Goal: Task Accomplishment & Management: Use online tool/utility

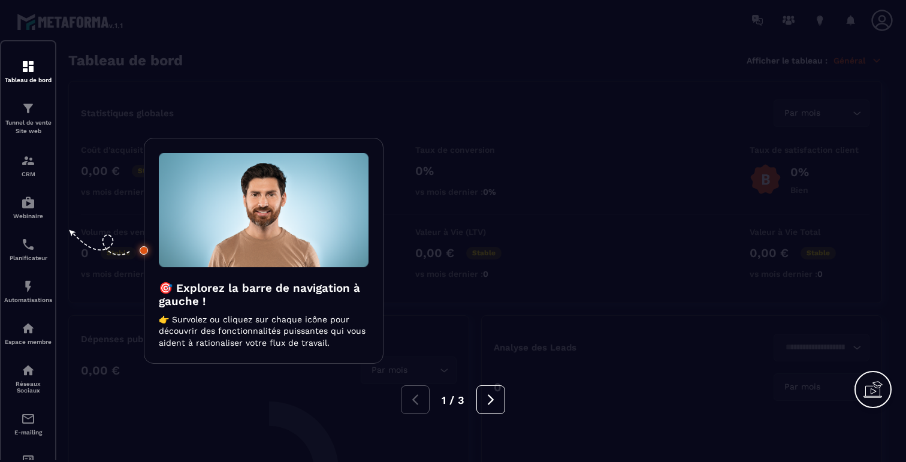
click at [138, 31] on div at bounding box center [453, 231] width 906 height 462
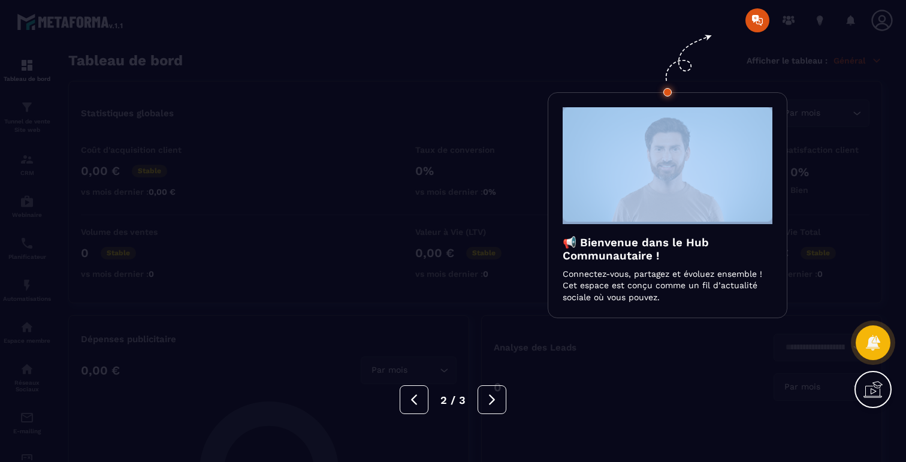
click at [138, 31] on div at bounding box center [453, 231] width 906 height 462
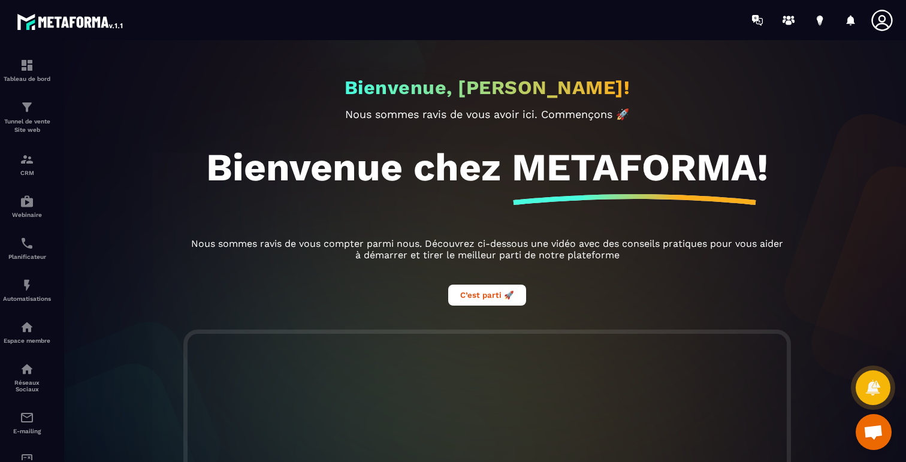
scroll to position [1524, 0]
click at [27, 230] on link "Planificateur" at bounding box center [27, 248] width 48 height 42
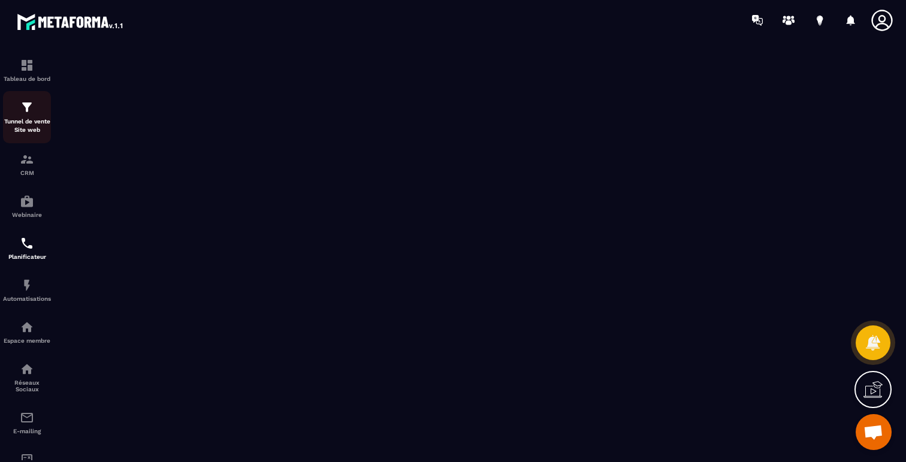
click at [25, 117] on p "Tunnel de vente Site web" at bounding box center [27, 125] width 48 height 17
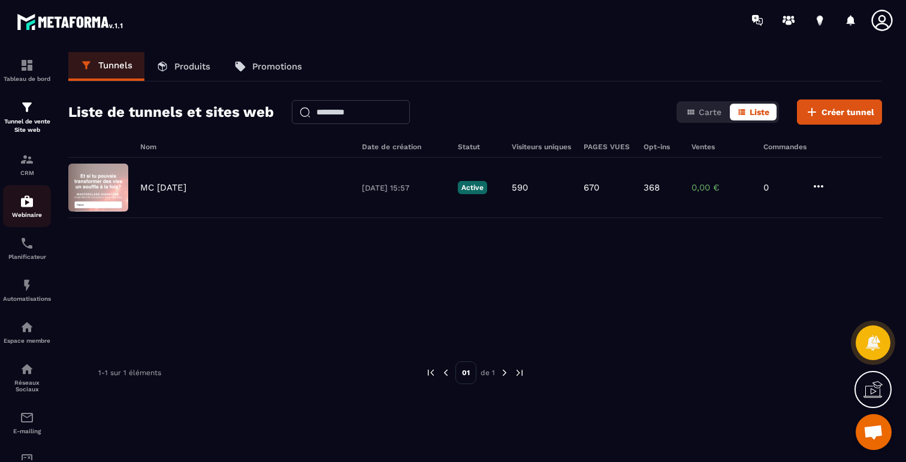
click at [25, 190] on link "Webinaire" at bounding box center [27, 206] width 48 height 42
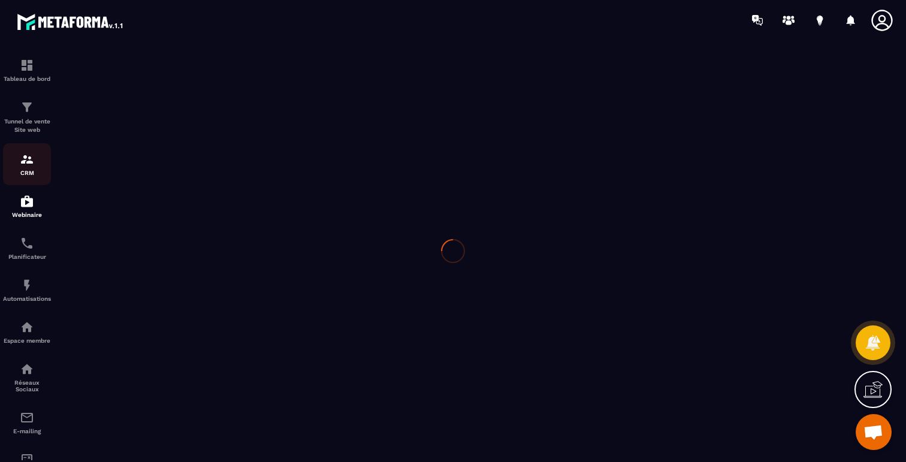
click at [25, 174] on p "CRM" at bounding box center [27, 173] width 48 height 7
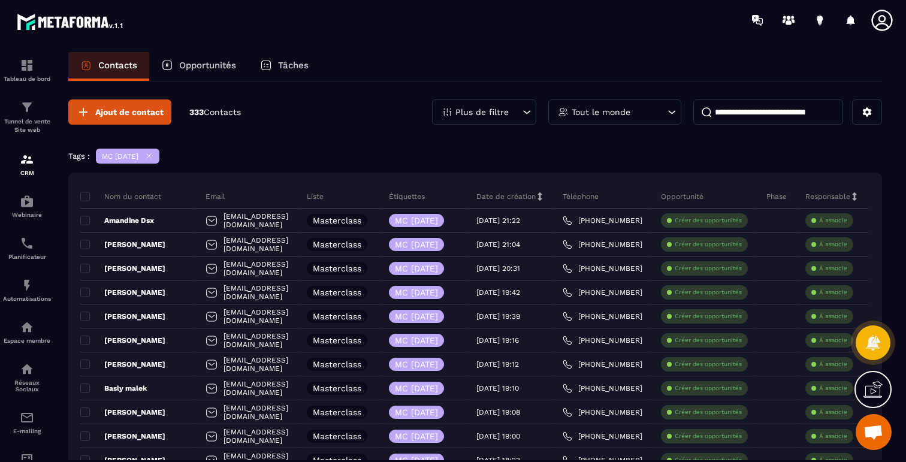
click at [159, 158] on div "MC [DATE]" at bounding box center [128, 156] width 64 height 15
click at [153, 156] on icon at bounding box center [148, 156] width 9 height 9
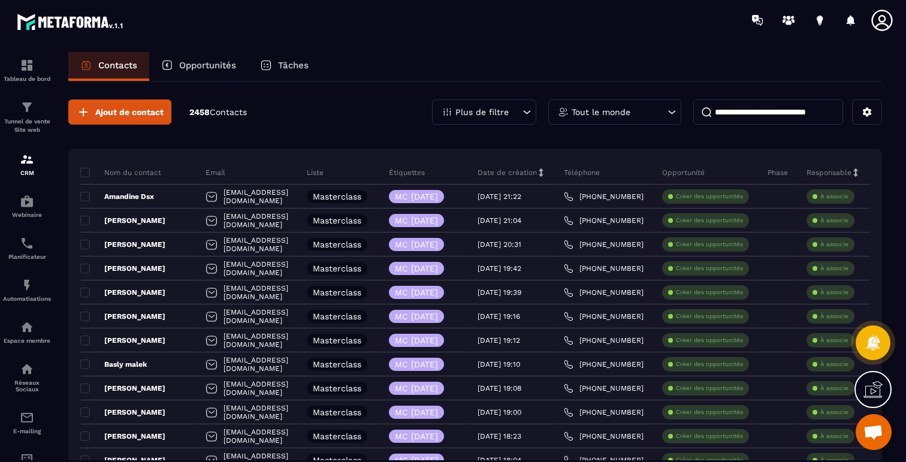
click at [476, 115] on p "Plus de filtre" at bounding box center [481, 112] width 53 height 8
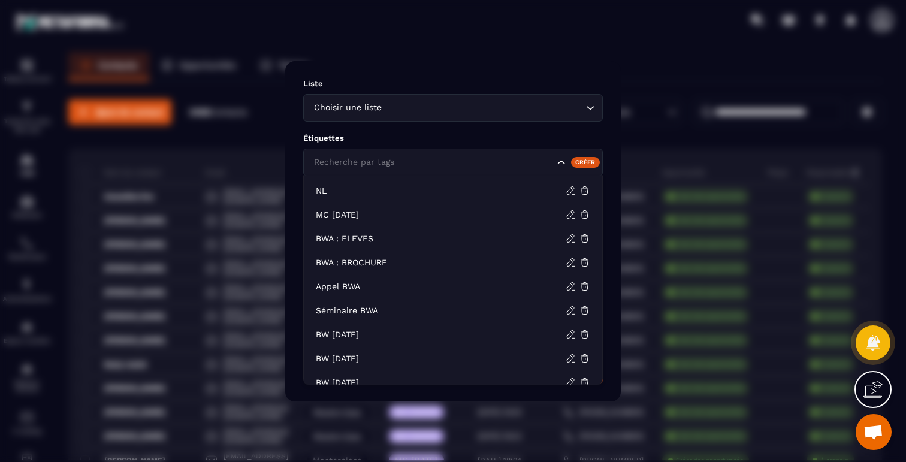
click at [472, 163] on input "Search for option" at bounding box center [432, 162] width 243 height 13
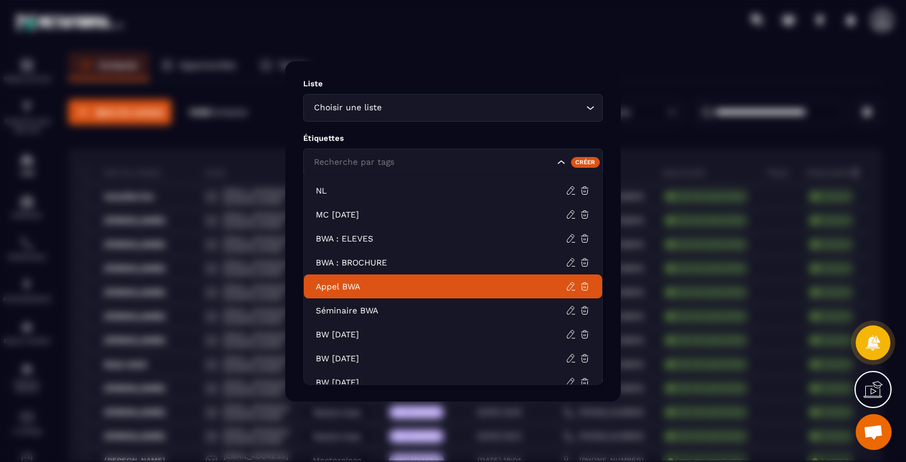
click at [398, 292] on li "Appel BWA" at bounding box center [453, 286] width 298 height 24
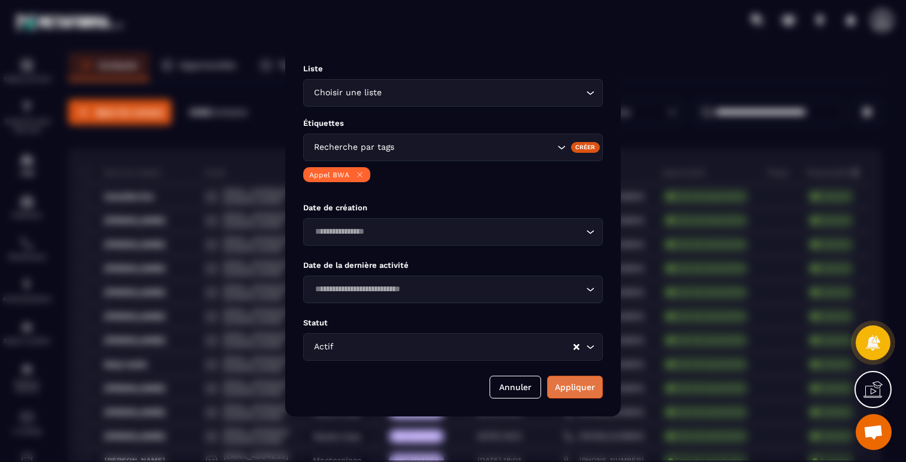
click at [566, 376] on button "Appliquer" at bounding box center [575, 387] width 56 height 23
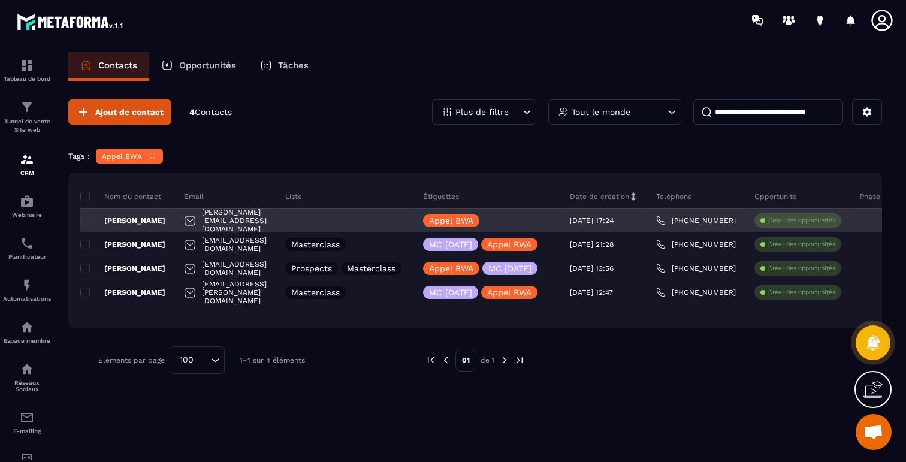
click at [123, 221] on p "[PERSON_NAME]" at bounding box center [122, 221] width 85 height 10
